Goal: Communication & Community: Answer question/provide support

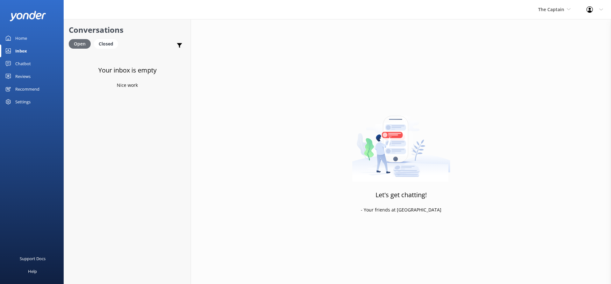
click at [83, 42] on div "Open" at bounding box center [80, 44] width 22 height 10
click at [25, 49] on div "Inbox" at bounding box center [21, 51] width 12 height 13
click at [76, 41] on div "Open" at bounding box center [80, 44] width 22 height 10
